Goal: Information Seeking & Learning: Learn about a topic

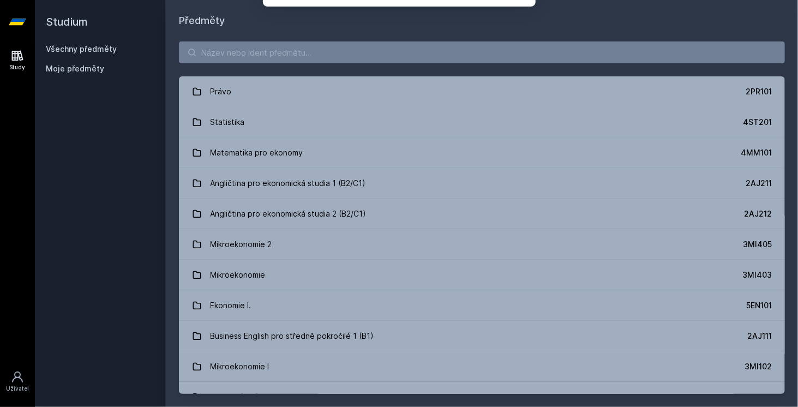
click at [410, 56] on div "[PERSON_NAME] dostávat tipy ohledně studia, nových testů, hodnocení učitelů a p…" at bounding box center [399, 48] width 798 height 97
click at [408, 67] on button "Ne" at bounding box center [400, 70] width 39 height 27
click at [348, 46] on input "search" at bounding box center [482, 52] width 606 height 22
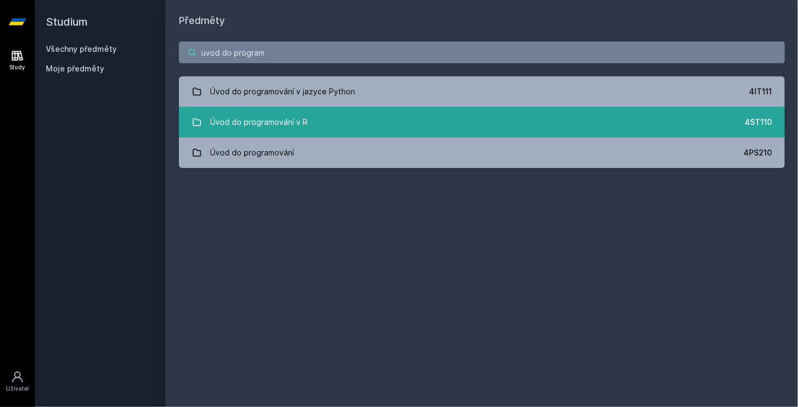
type input "uvod do program"
click at [347, 128] on link "Úvod do programování v R 4ST110" at bounding box center [482, 122] width 606 height 31
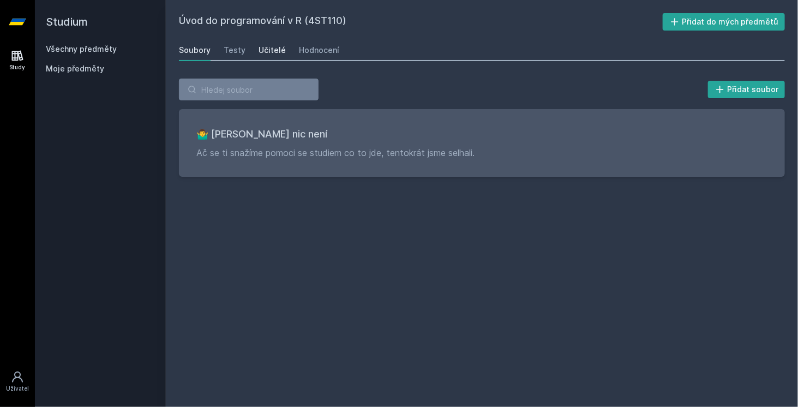
click at [272, 58] on link "Učitelé" at bounding box center [271, 50] width 27 height 22
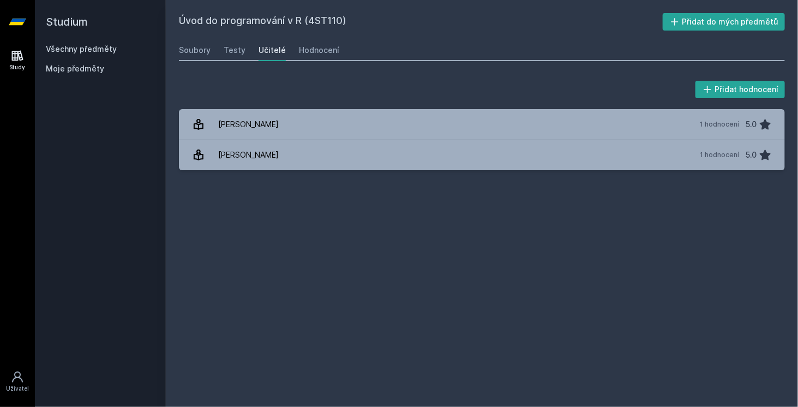
click at [166, 51] on div "Úvod do programování v R (4ST110) Přidat do mých předmětů [GEOGRAPHIC_DATA] Tes…" at bounding box center [482, 203] width 632 height 407
click at [214, 50] on div "Soubory Testy Učitelé Hodnocení" at bounding box center [482, 50] width 606 height 22
click at [203, 50] on div "Soubory" at bounding box center [195, 50] width 32 height 11
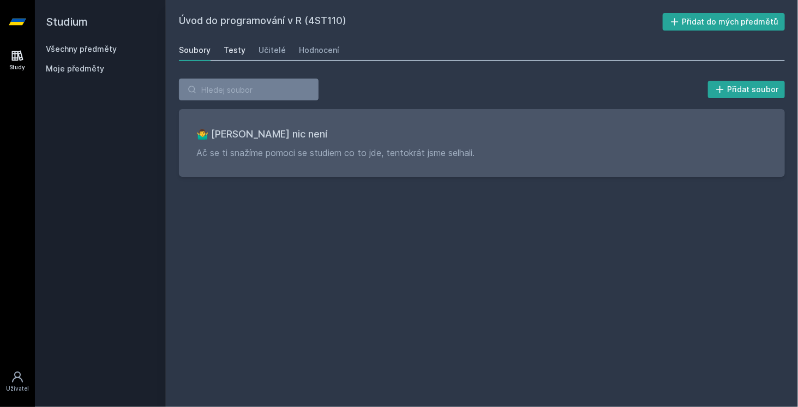
click at [234, 54] on div "Testy" at bounding box center [235, 50] width 22 height 11
click at [321, 50] on div "Hodnocení" at bounding box center [319, 50] width 40 height 11
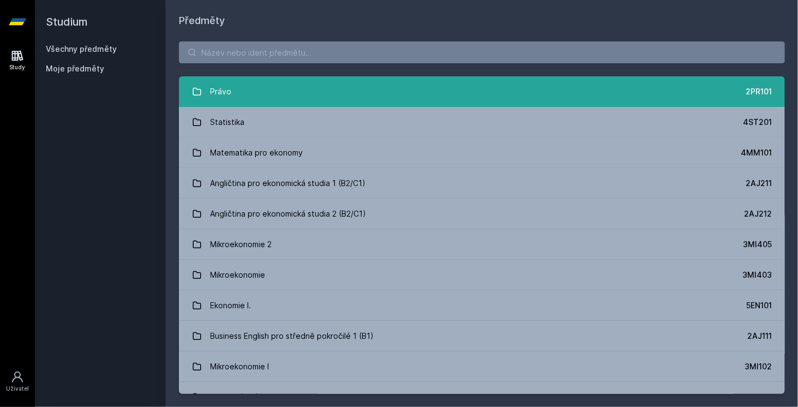
click at [237, 83] on link "Právo 2PR101" at bounding box center [482, 91] width 606 height 31
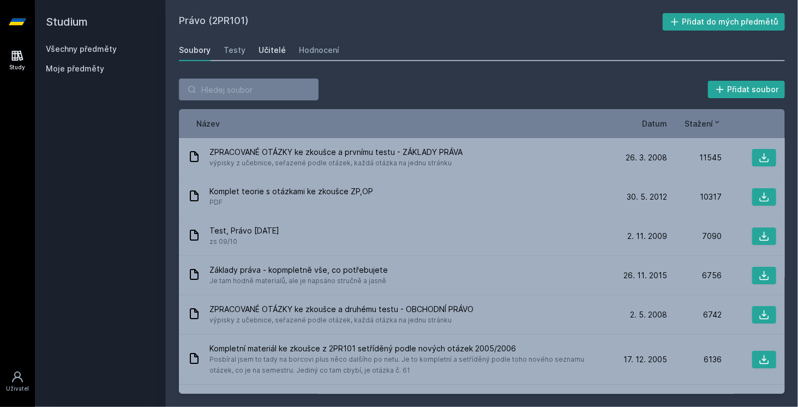
click at [258, 52] on div "Učitelé" at bounding box center [271, 50] width 27 height 11
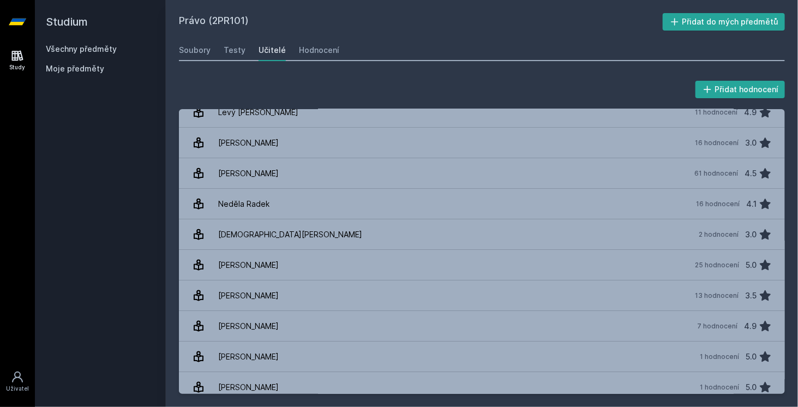
scroll to position [559, 0]
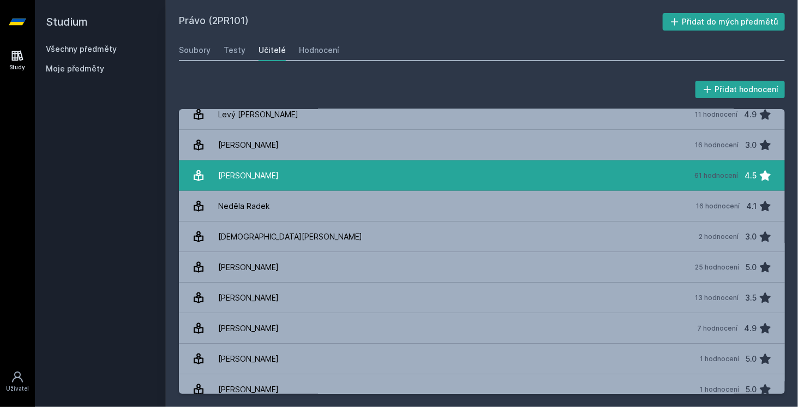
click at [290, 167] on link "[PERSON_NAME] 61 hodnocení 4.5" at bounding box center [482, 175] width 606 height 31
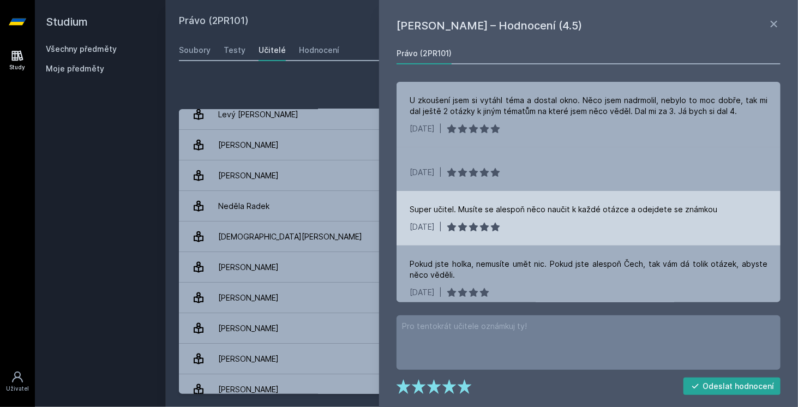
click at [499, 210] on div "Super učitel. Musíte se alespoň něco naučit k každé otázce a odejdete se známkou" at bounding box center [562, 209] width 307 height 11
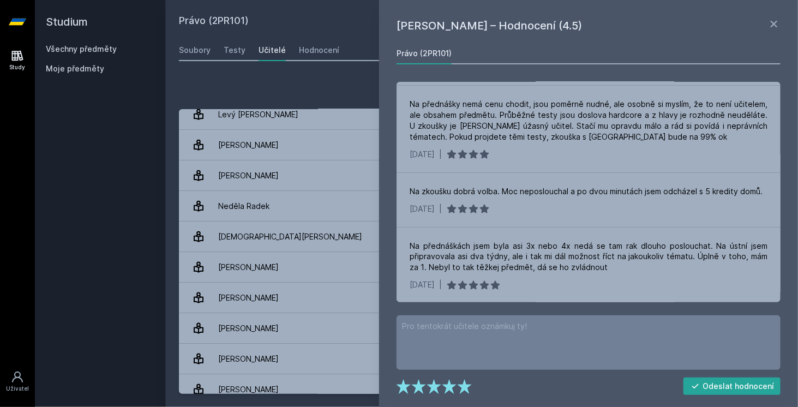
scroll to position [759, 0]
click at [339, 24] on h2 "Právo (2PR101)" at bounding box center [421, 21] width 484 height 17
